Goal: Find specific page/section: Find specific page/section

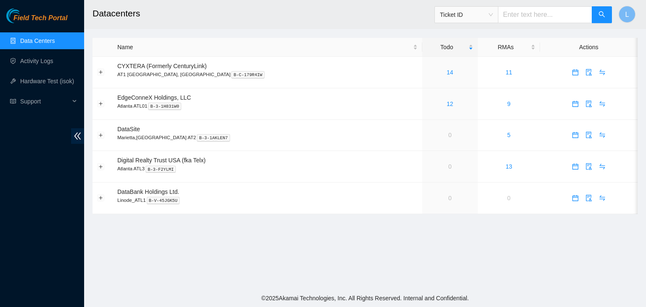
click at [31, 172] on div "Field Tech Portal Data Centers Activity Logs Hardware Test (isok) Support" at bounding box center [42, 157] width 84 height 299
click at [448, 137] on link "1" at bounding box center [449, 135] width 3 height 7
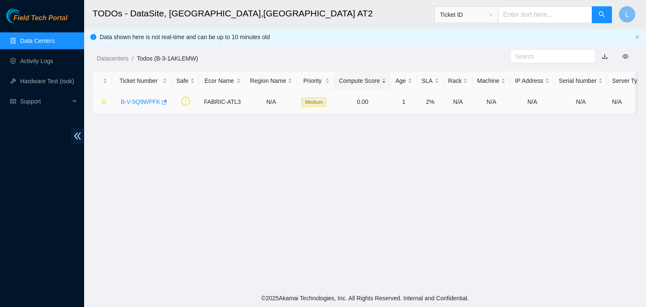
click at [142, 105] on link "B-V-5Q9WPFK" at bounding box center [141, 101] width 40 height 7
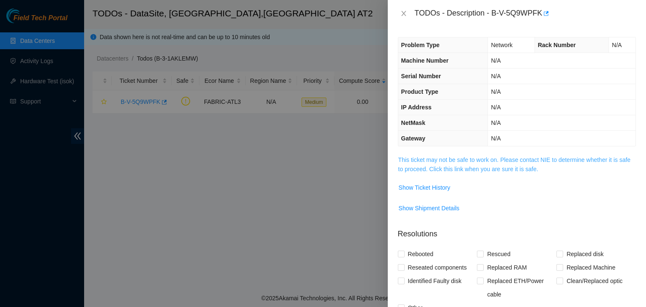
click at [475, 167] on link "This ticket may not be safe to work on. Please contact NIE to determine whether…" at bounding box center [514, 164] width 232 height 16
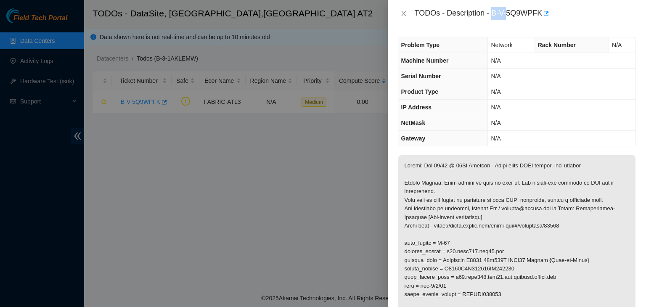
drag, startPoint x: 492, startPoint y: 14, endPoint x: 517, endPoint y: 13, distance: 24.4
click at [514, 12] on div "TODOs - Description - B-V-5Q9WPFK" at bounding box center [525, 13] width 221 height 13
drag, startPoint x: 521, startPoint y: 14, endPoint x: 528, endPoint y: 15, distance: 7.2
click at [526, 15] on div "TODOs - Description - B-V-5Q9WPFK" at bounding box center [525, 13] width 221 height 13
click at [542, 12] on button "button" at bounding box center [545, 13] width 7 height 13
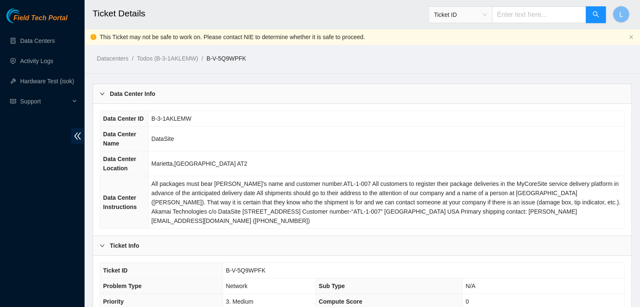
click at [205, 43] on div "Datacenters / Todos (B-3-1AKLEMW) / B-V-5Q9WPFK /" at bounding box center [292, 39] width 417 height 47
drag, startPoint x: 207, startPoint y: 60, endPoint x: 249, endPoint y: 61, distance: 42.1
click at [249, 61] on ol "Datacenters / Todos (B-3-1AKLEMW) / B-V-5Q9WPFK /" at bounding box center [299, 58] width 404 height 9
copy ol "B-V-5Q9WPFK"
click at [34, 38] on link "Data Centers" at bounding box center [37, 40] width 34 height 7
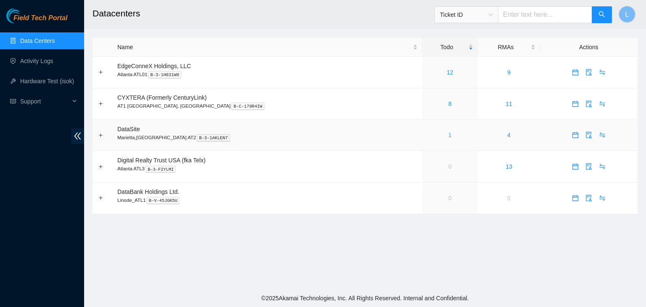
click at [448, 137] on link "1" at bounding box center [449, 135] width 3 height 7
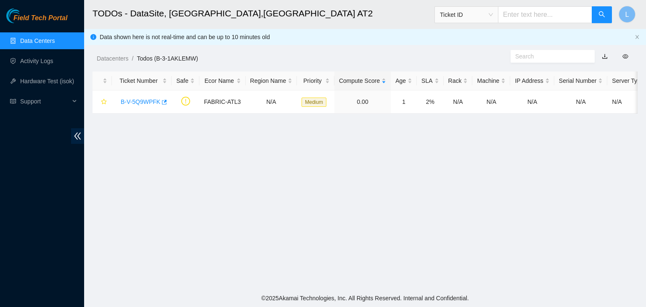
click at [32, 44] on link "Data Centers" at bounding box center [37, 40] width 34 height 7
